Goal: Obtain resource: Download file/media

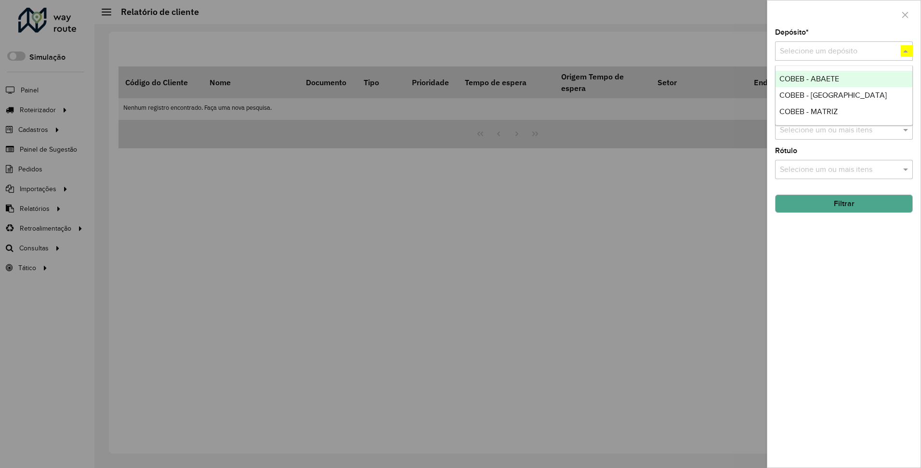
click at [807, 111] on span "COBEB - MATRIZ" at bounding box center [808, 111] width 58 height 8
click at [843, 203] on button "Filtrar" at bounding box center [844, 204] width 138 height 18
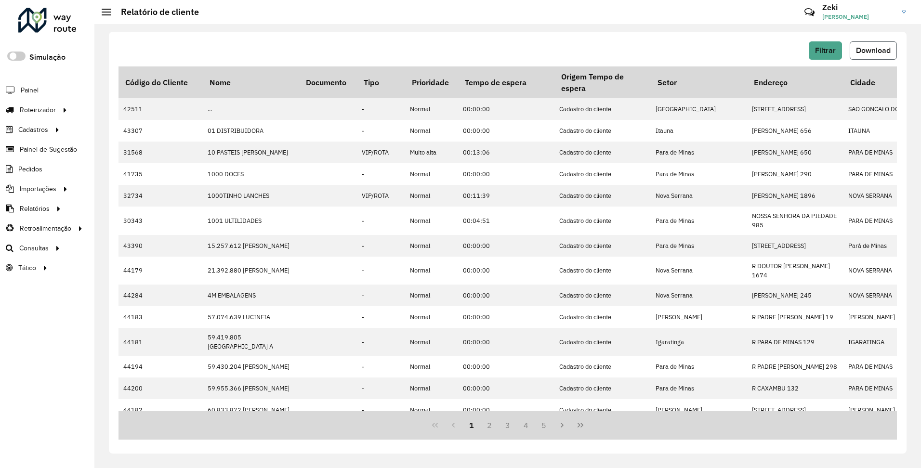
click at [872, 50] on span "Download" at bounding box center [873, 50] width 35 height 8
click at [824, 50] on span "Filtrar" at bounding box center [825, 50] width 21 height 8
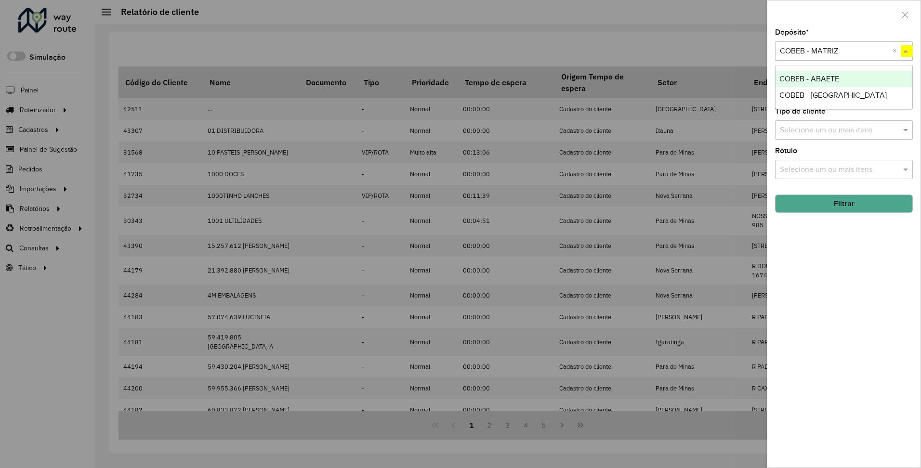
click at [807, 94] on span "COBEB - [GEOGRAPHIC_DATA]" at bounding box center [832, 95] width 107 height 8
click at [843, 203] on button "Filtrar" at bounding box center [844, 204] width 138 height 18
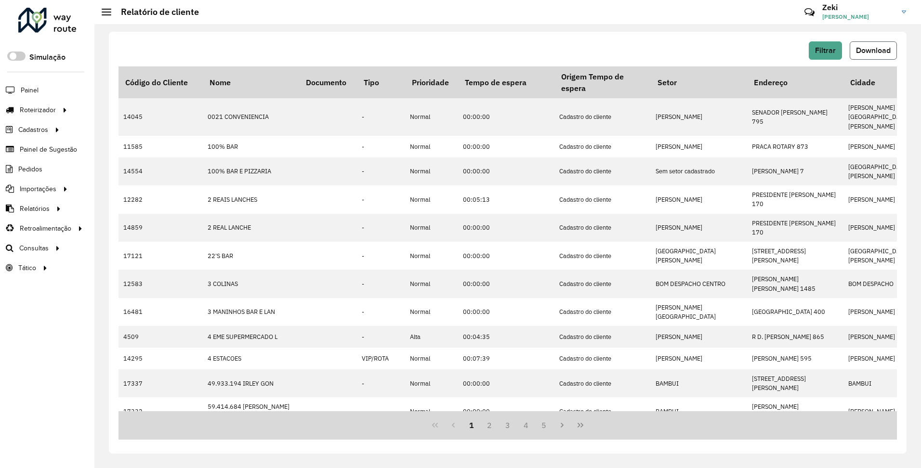
click at [872, 50] on span "Download" at bounding box center [873, 50] width 35 height 8
click at [824, 50] on span "Filtrar" at bounding box center [825, 50] width 21 height 8
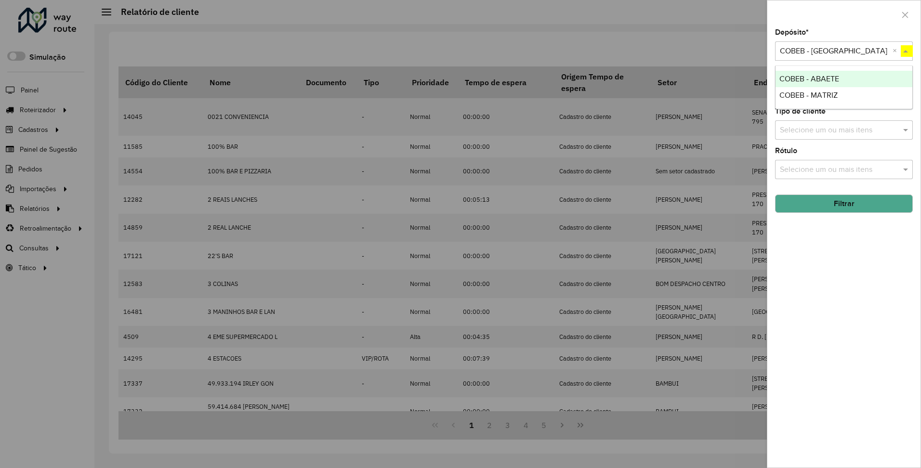
click at [808, 78] on span "COBEB - ABAETE" at bounding box center [809, 79] width 60 height 8
click at [843, 203] on button "Filtrar" at bounding box center [844, 204] width 138 height 18
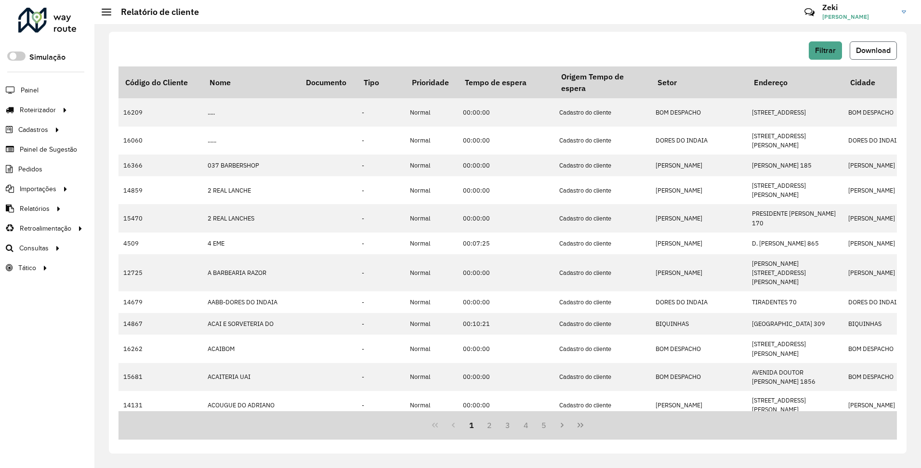
click at [872, 50] on span "Download" at bounding box center [873, 50] width 35 height 8
